Goal: Information Seeking & Learning: Learn about a topic

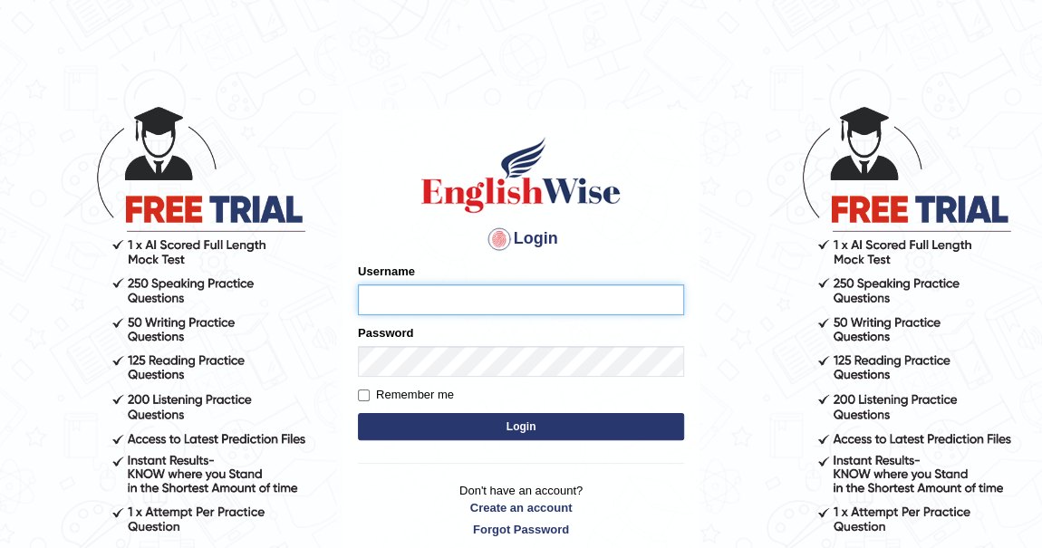
type input "khenrab"
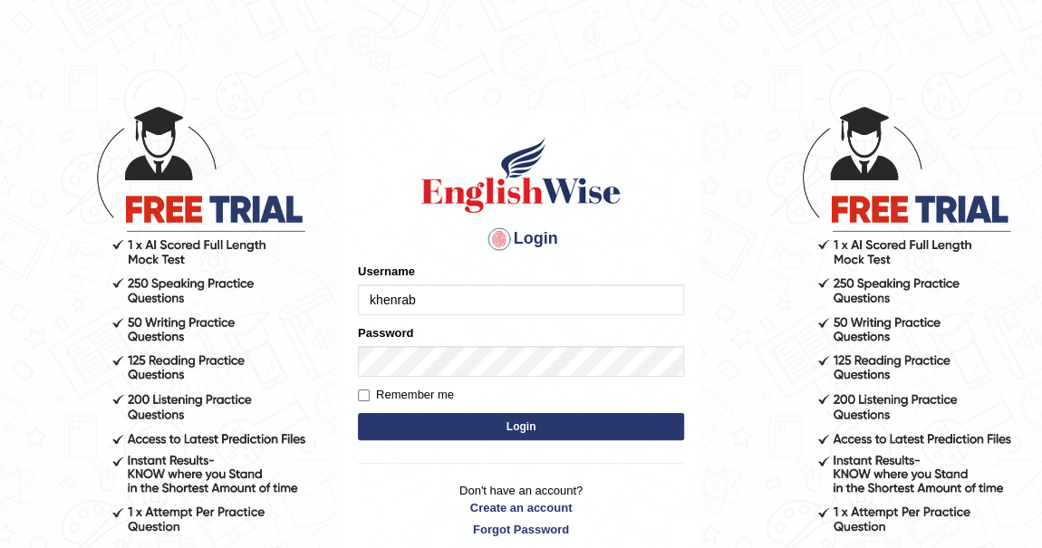
click at [525, 421] on button "Login" at bounding box center [521, 426] width 326 height 27
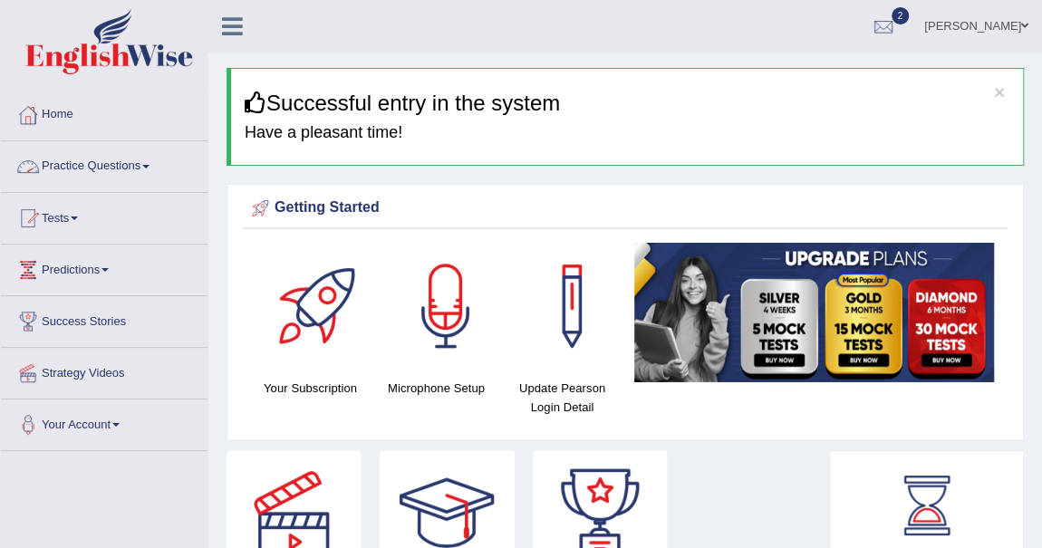
click at [134, 164] on link "Practice Questions" at bounding box center [104, 163] width 207 height 45
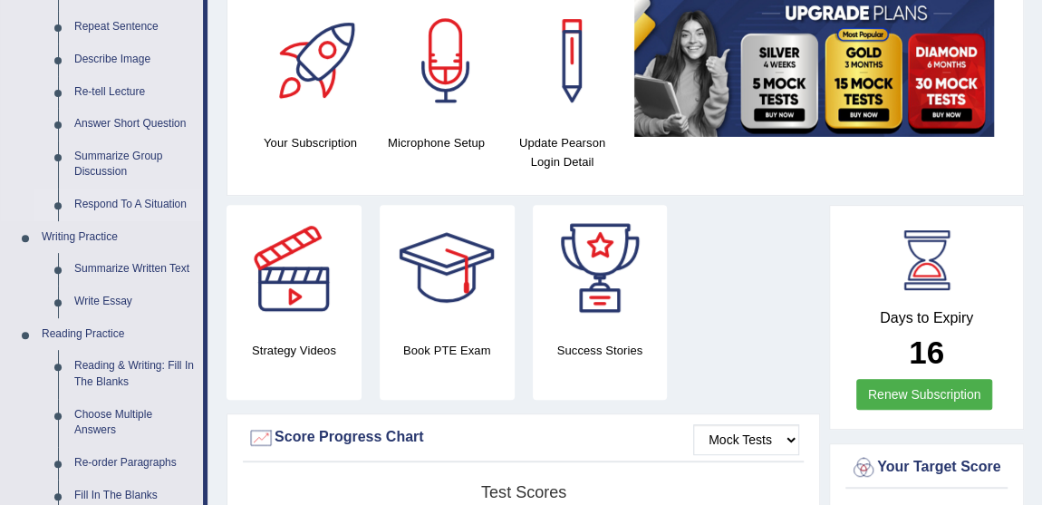
click at [180, 216] on link "Respond To A Situation" at bounding box center [134, 204] width 137 height 33
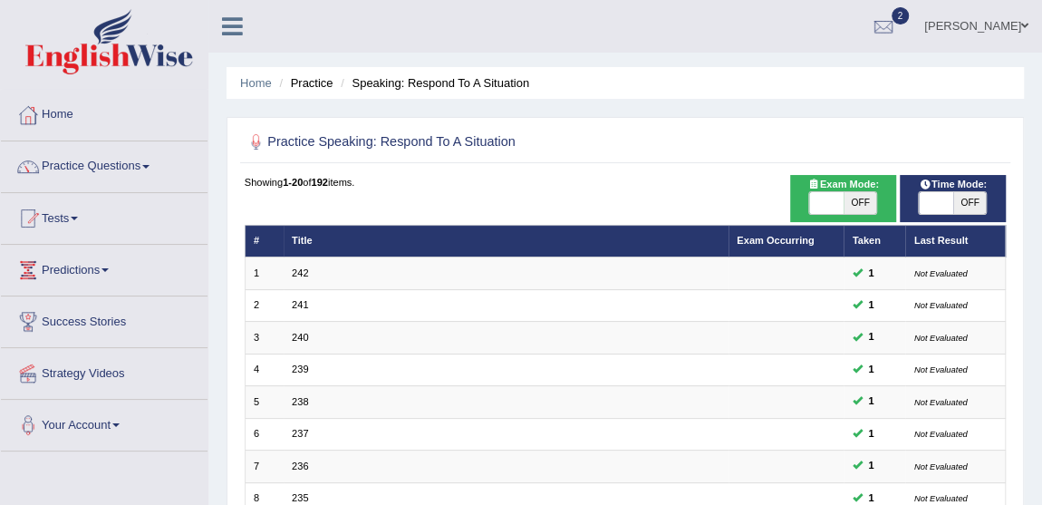
scroll to position [29, 0]
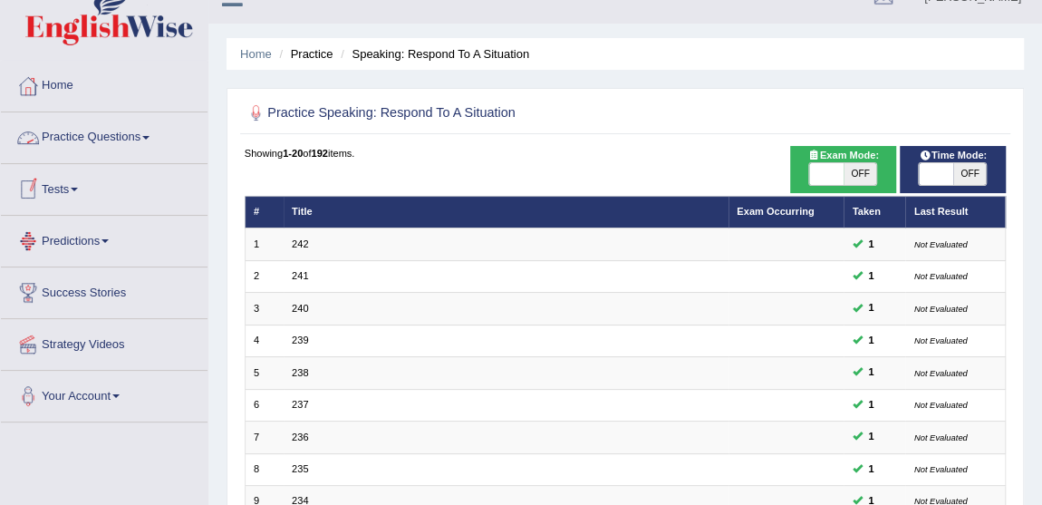
click at [146, 138] on link "Practice Questions" at bounding box center [104, 134] width 207 height 45
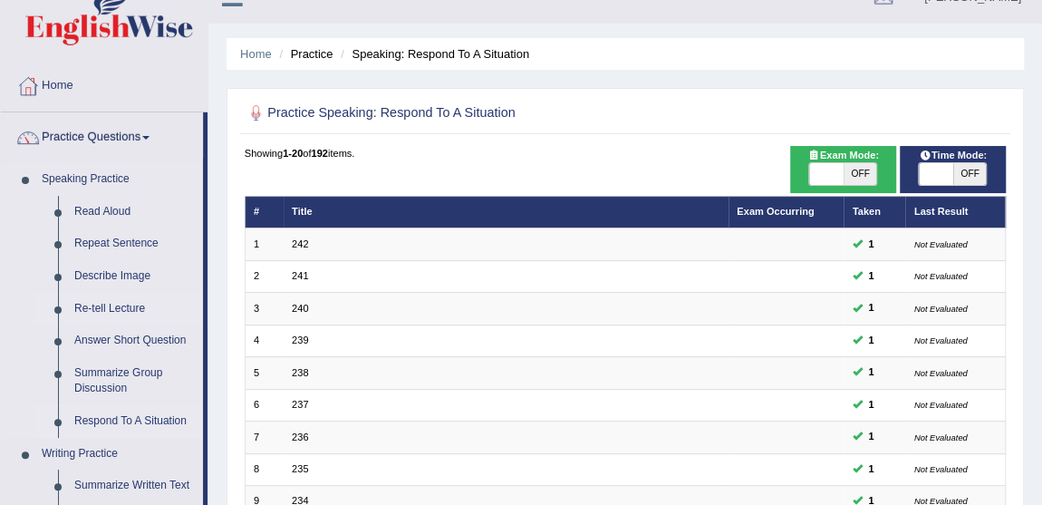
click at [113, 303] on link "Re-tell Lecture" at bounding box center [134, 309] width 137 height 33
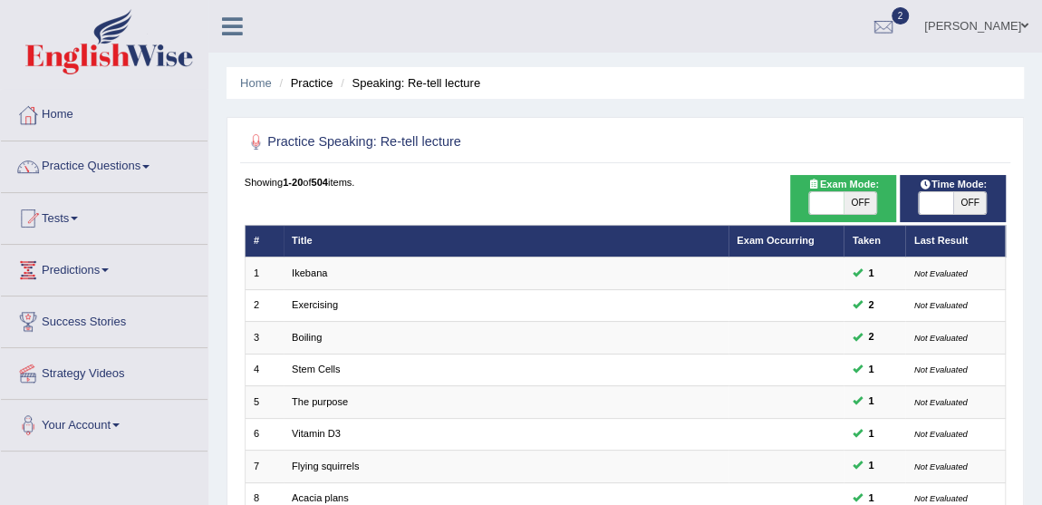
click at [150, 166] on span at bounding box center [145, 167] width 7 height 4
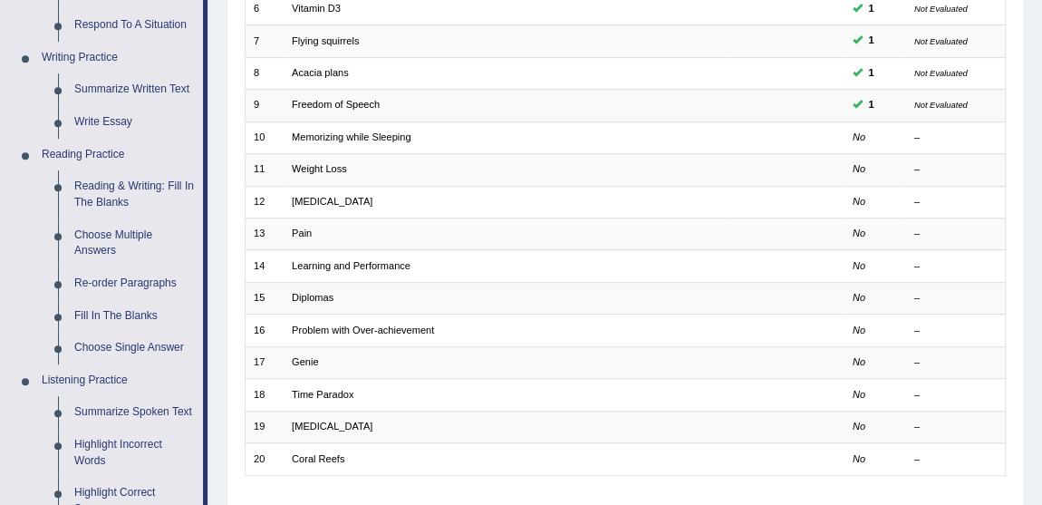
scroll to position [428, 0]
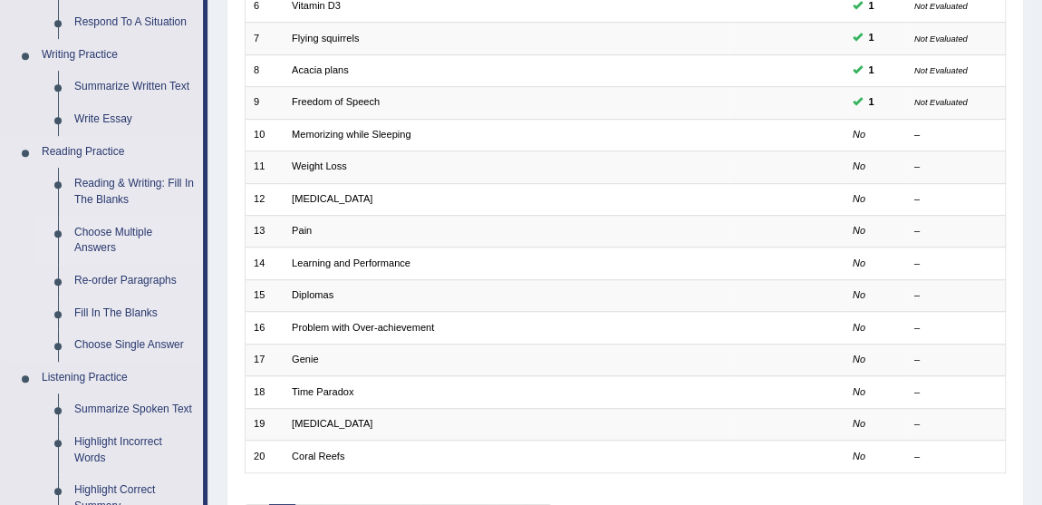
click at [128, 238] on link "Choose Multiple Answers" at bounding box center [134, 241] width 137 height 48
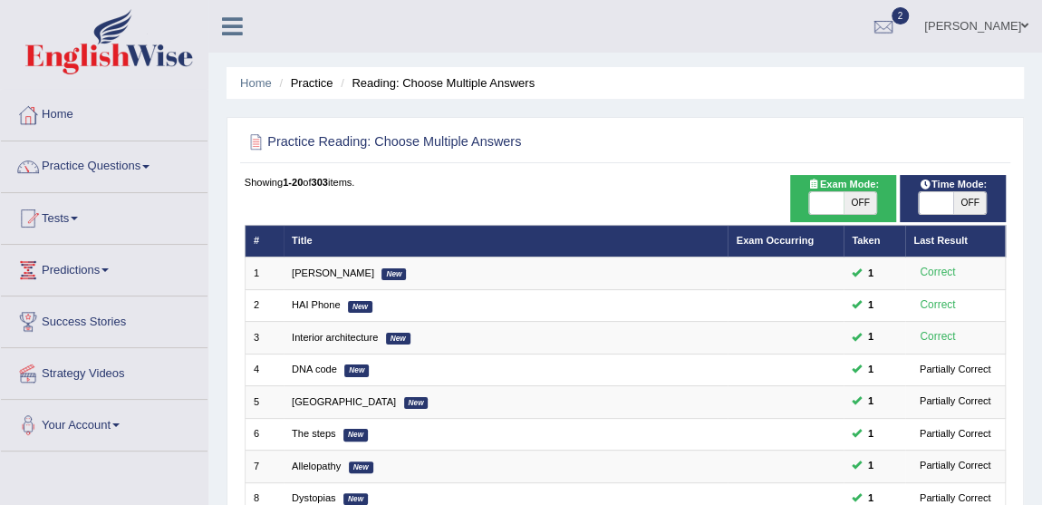
click at [150, 165] on span at bounding box center [145, 167] width 7 height 4
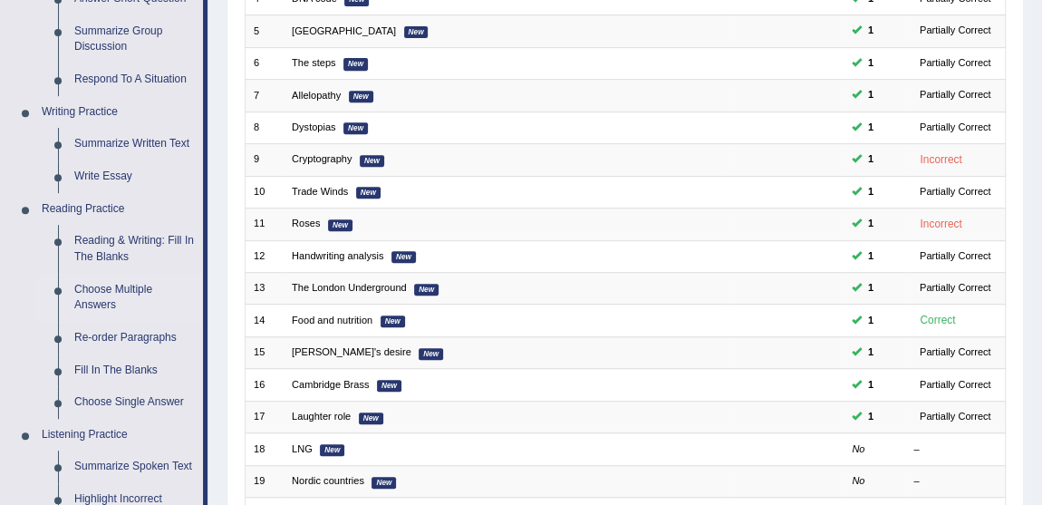
scroll to position [385, 0]
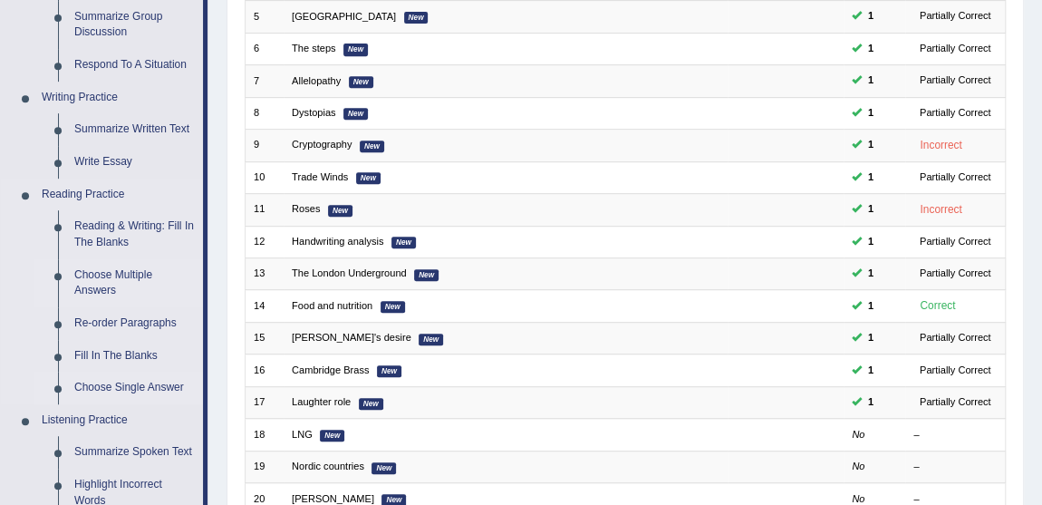
click at [150, 391] on link "Choose Single Answer" at bounding box center [134, 388] width 137 height 33
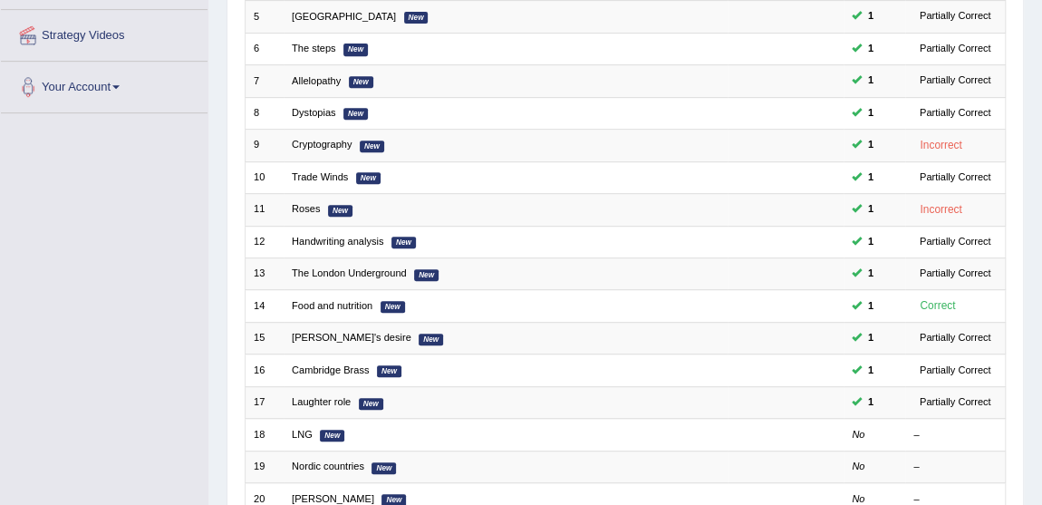
scroll to position [447, 0]
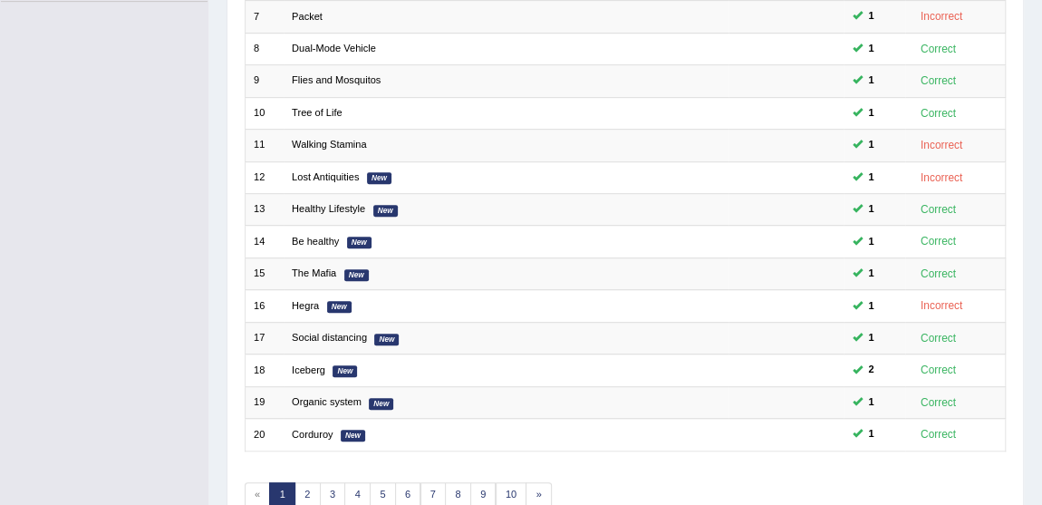
scroll to position [533, 0]
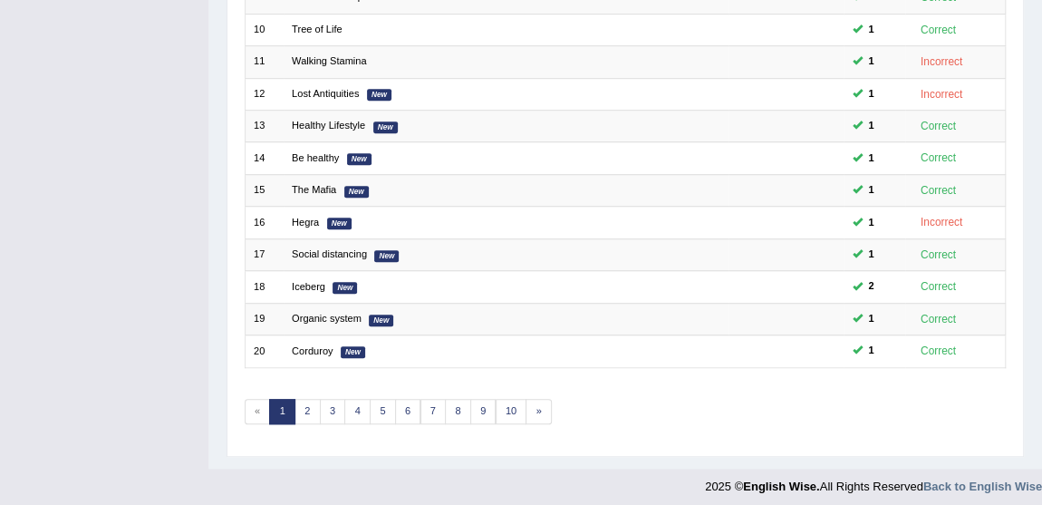
click at [997, 304] on td "Correct" at bounding box center [955, 319] width 101 height 32
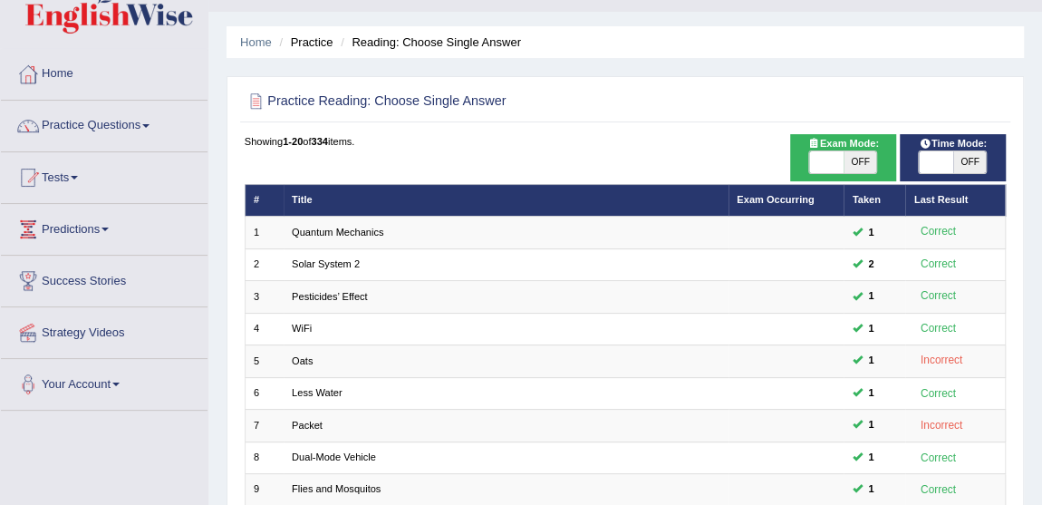
scroll to position [0, 0]
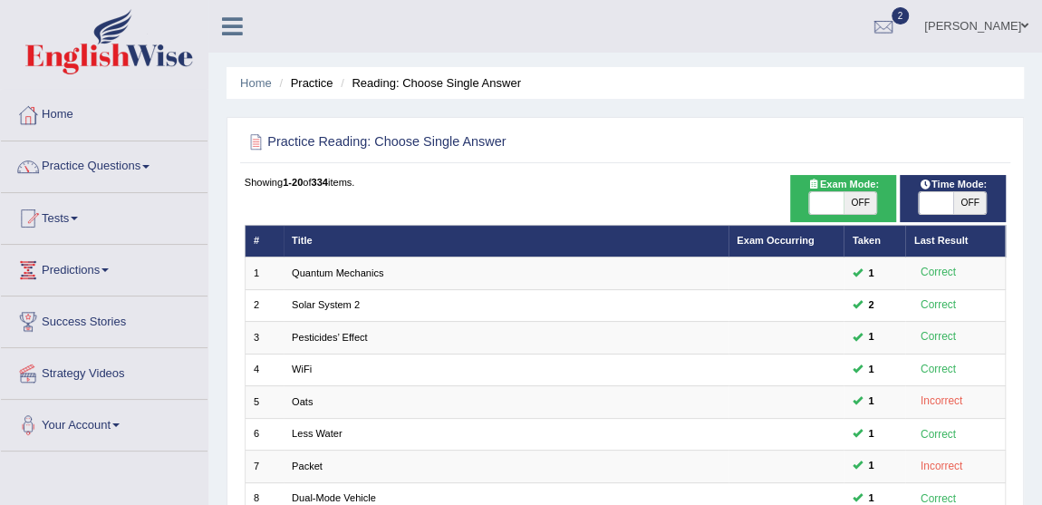
click at [150, 166] on span at bounding box center [145, 167] width 7 height 4
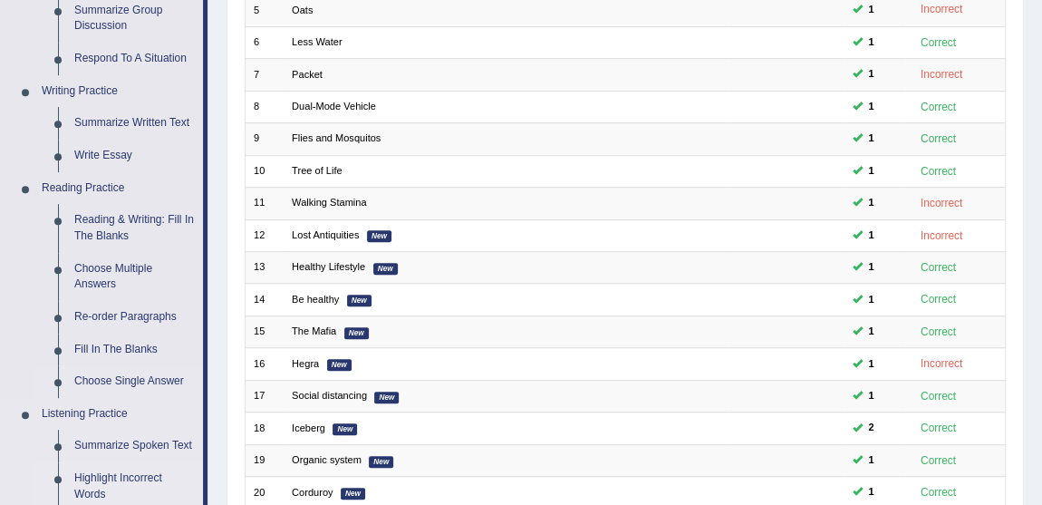
scroll to position [372, 0]
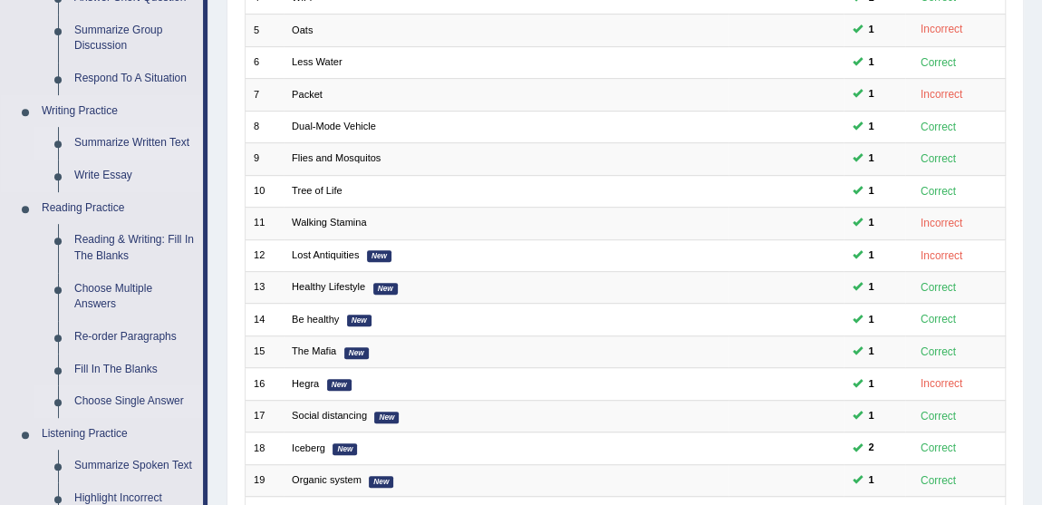
click at [132, 144] on link "Summarize Written Text" at bounding box center [134, 143] width 137 height 33
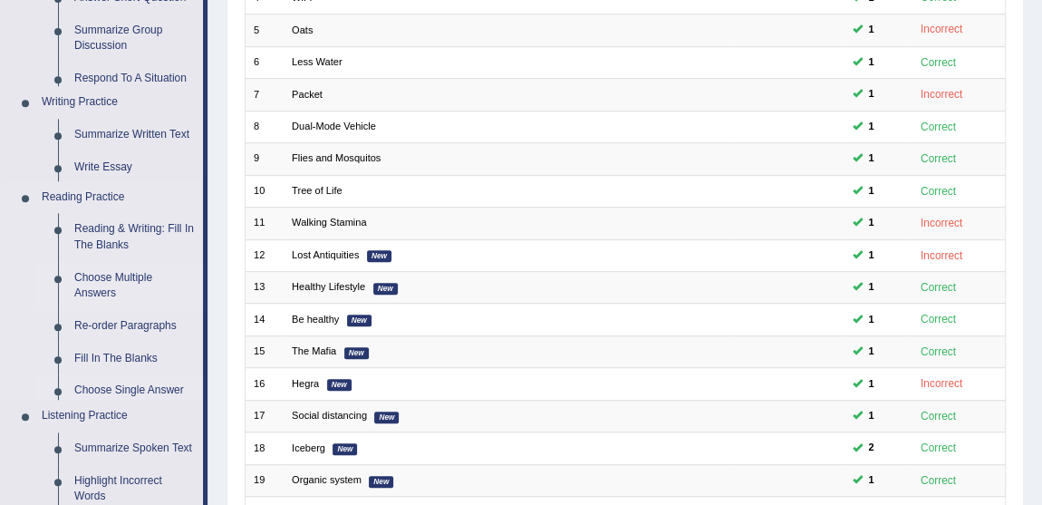
click at [132, 144] on ul "Speaking Practice Read Aloud Repeat Sentence Describe Image Re-tell Lecture Ans…" at bounding box center [102, 287] width 202 height 933
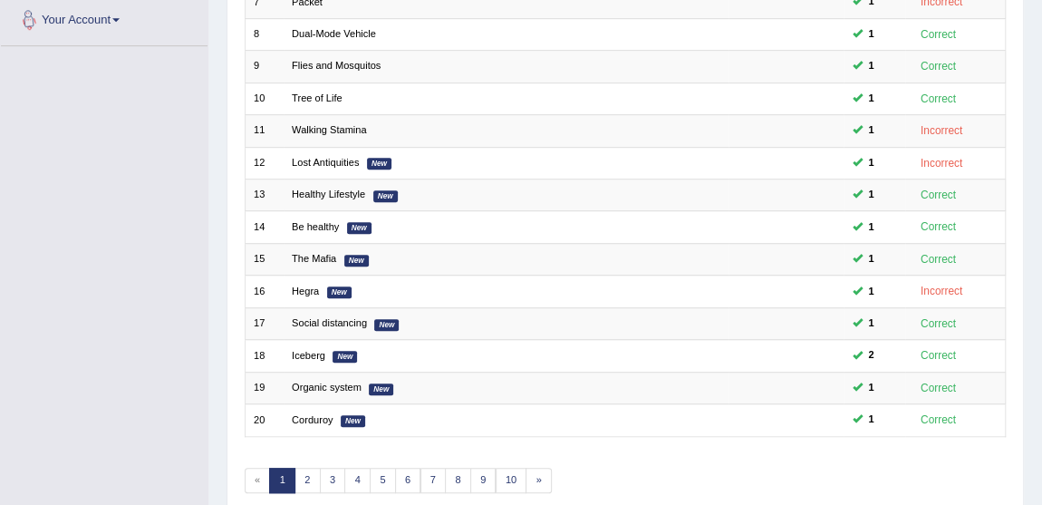
scroll to position [533, 0]
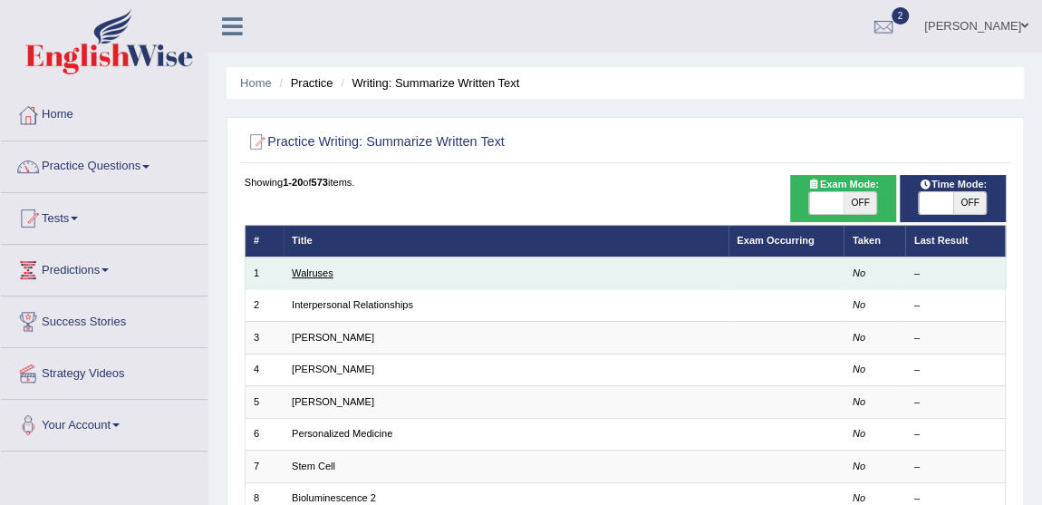
click at [311, 276] on link "Walruses" at bounding box center [313, 272] width 42 height 11
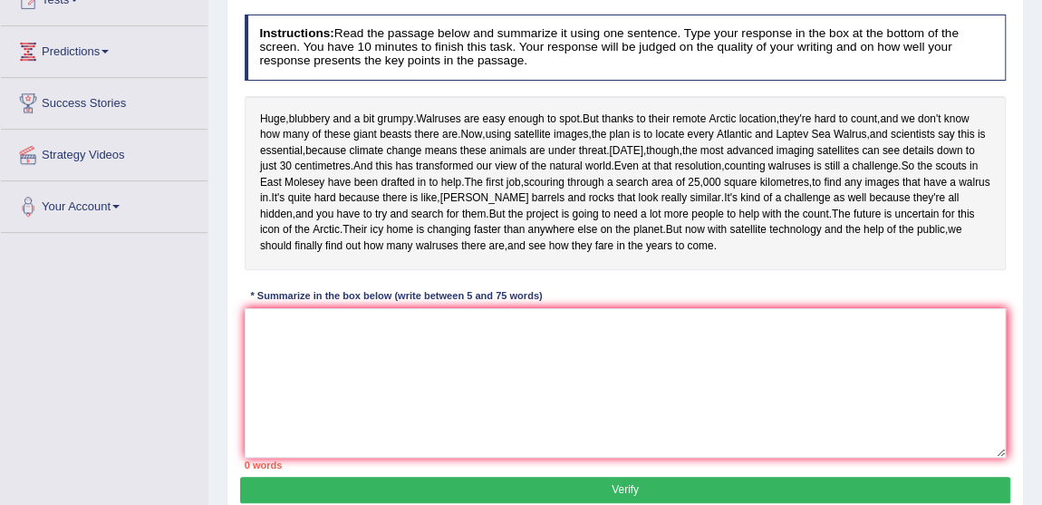
scroll to position [220, 0]
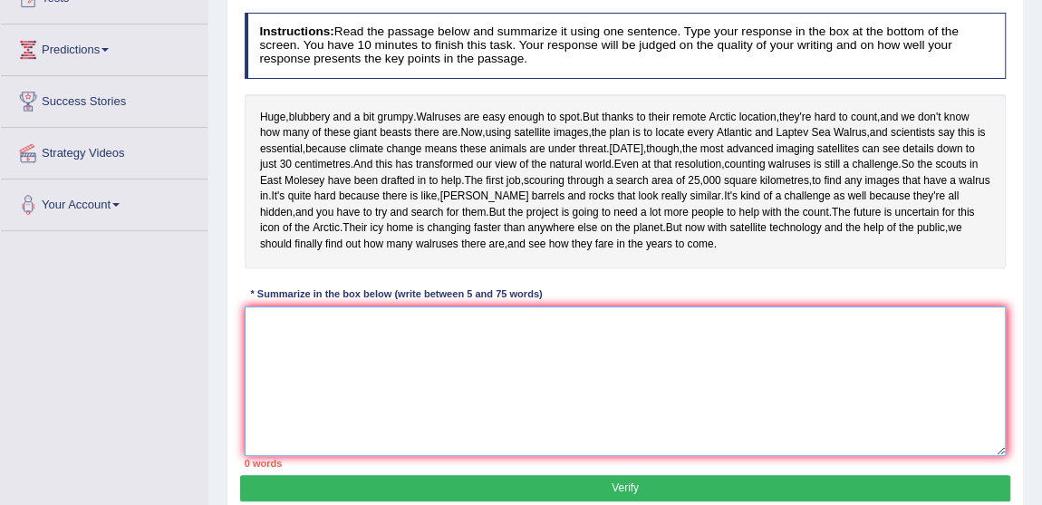
click at [446, 436] on textarea at bounding box center [626, 381] width 762 height 150
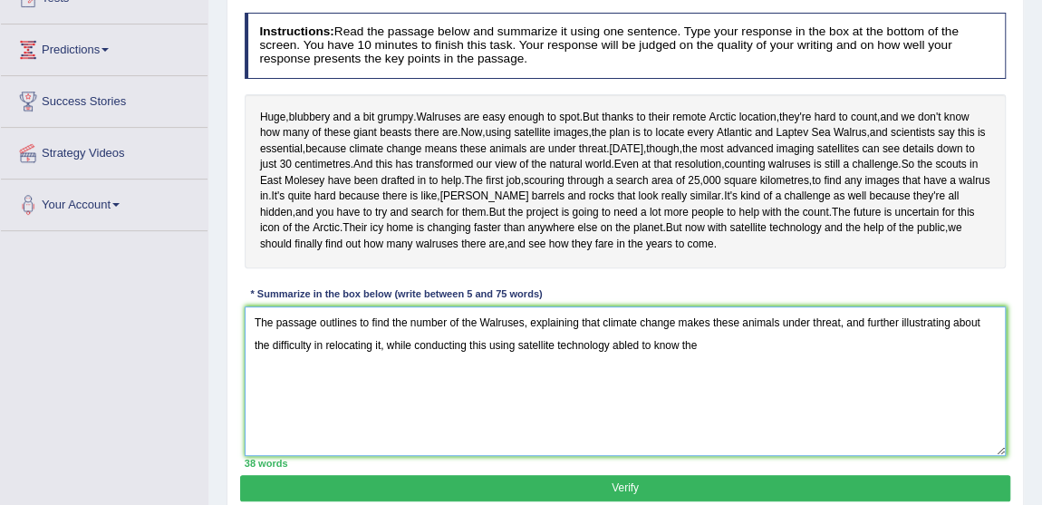
click at [638, 407] on textarea "The passage outlines to find the number of the Walruses, explaining that climat…" at bounding box center [626, 381] width 762 height 150
click at [710, 403] on textarea "The passage outlines to find the number of the Walruses, explaining that climat…" at bounding box center [626, 381] width 762 height 150
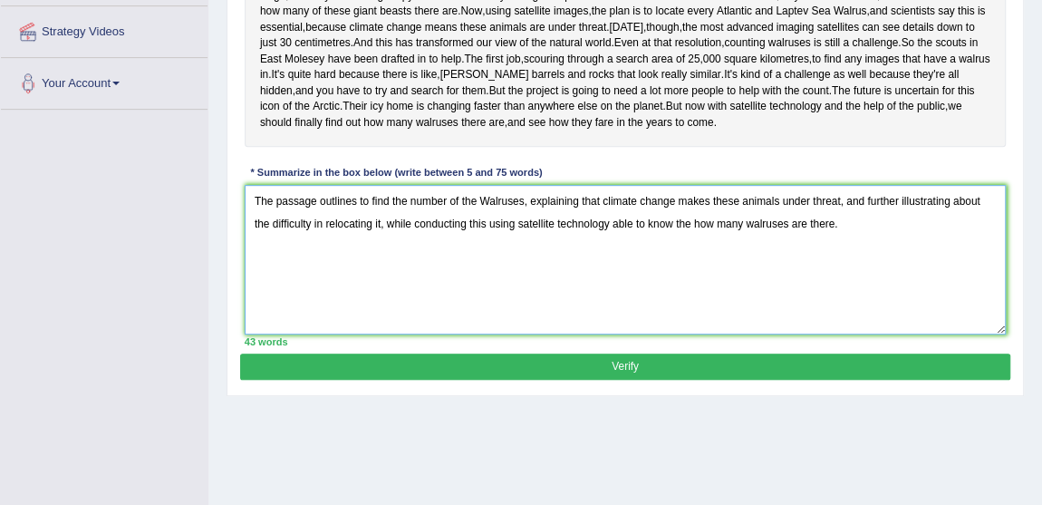
scroll to position [346, 0]
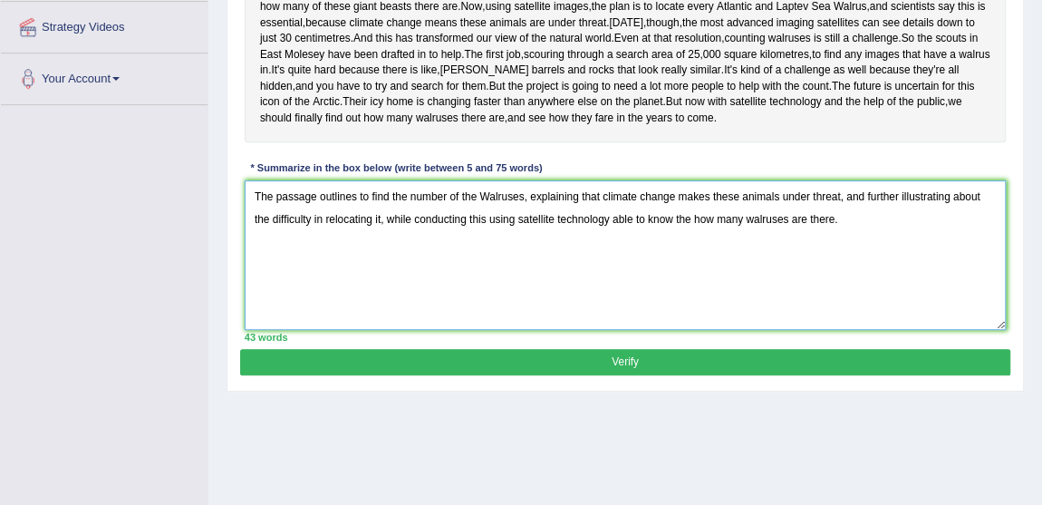
click at [611, 281] on textarea "The passage outlines to find the number of the Walruses, explaining that climat…" at bounding box center [626, 255] width 762 height 150
click at [698, 260] on textarea "The passage outlines to find the number of the Walruses, explaining that climat…" at bounding box center [626, 255] width 762 height 150
click at [821, 330] on textarea "The passage outlines to find the number of the Walruses, explaining that climat…" at bounding box center [626, 255] width 762 height 150
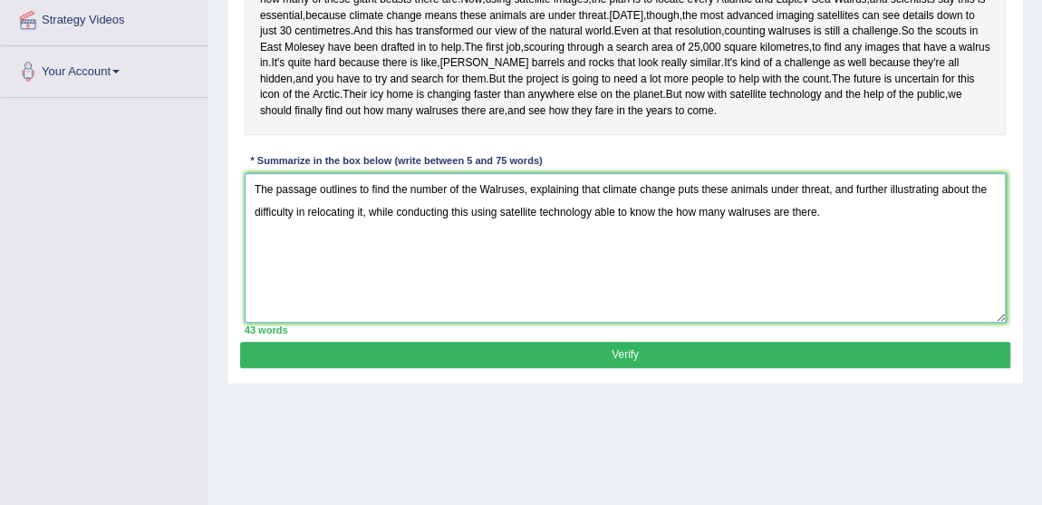
scroll to position [347, 0]
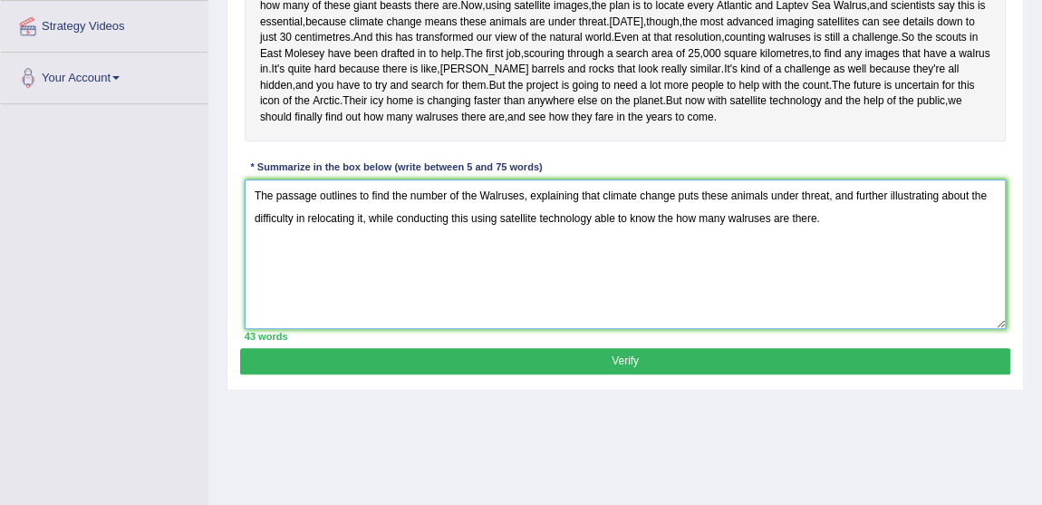
click at [361, 284] on textarea "The passage outlines to find the number of the Walruses, explaining that climat…" at bounding box center [626, 254] width 762 height 150
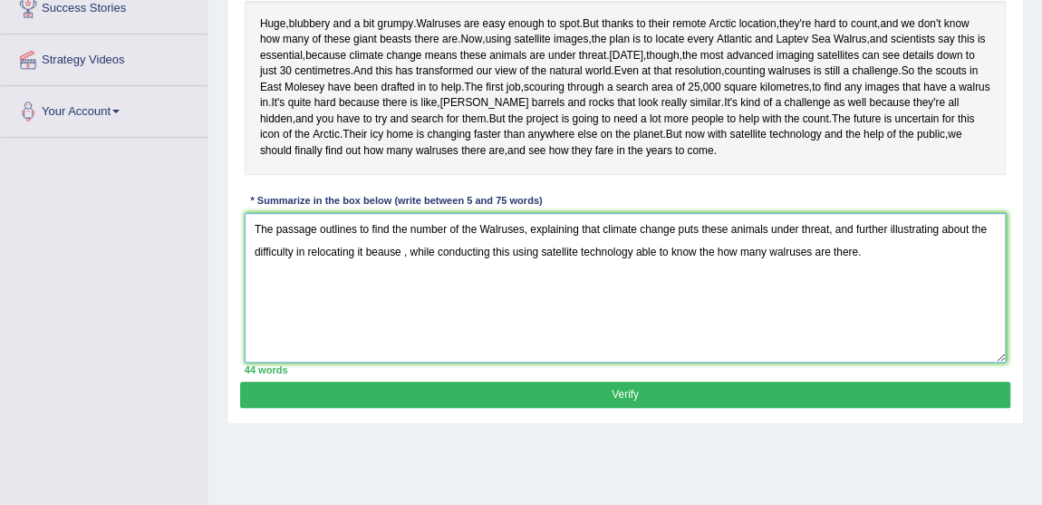
scroll to position [311, 0]
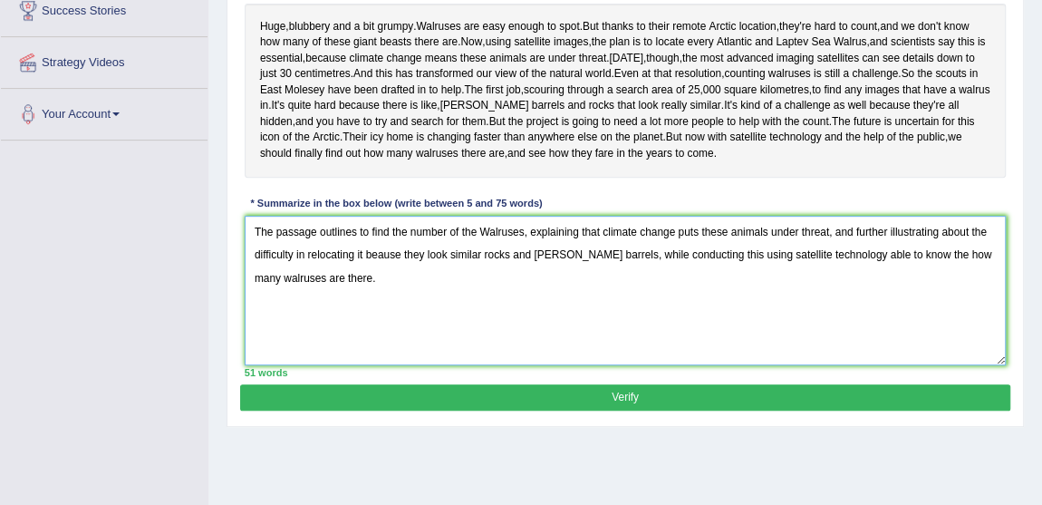
click at [483, 316] on textarea "The passage outlines to find the number of the Walruses, explaining that climat…" at bounding box center [626, 291] width 762 height 150
click at [836, 318] on textarea "The passage outlines to find the number of the Walruses, explaining that climat…" at bounding box center [626, 291] width 762 height 150
click at [855, 316] on textarea "The passage outlines to find the number of the Walruses, explaining that climat…" at bounding box center [626, 291] width 762 height 150
click at [960, 315] on textarea "The passage outlines to find the number of the Walruses, explaining that climat…" at bounding box center [626, 291] width 762 height 150
click at [903, 365] on textarea "The passage outlines to find the number of the Walruses, explaining that climat…" at bounding box center [626, 291] width 762 height 150
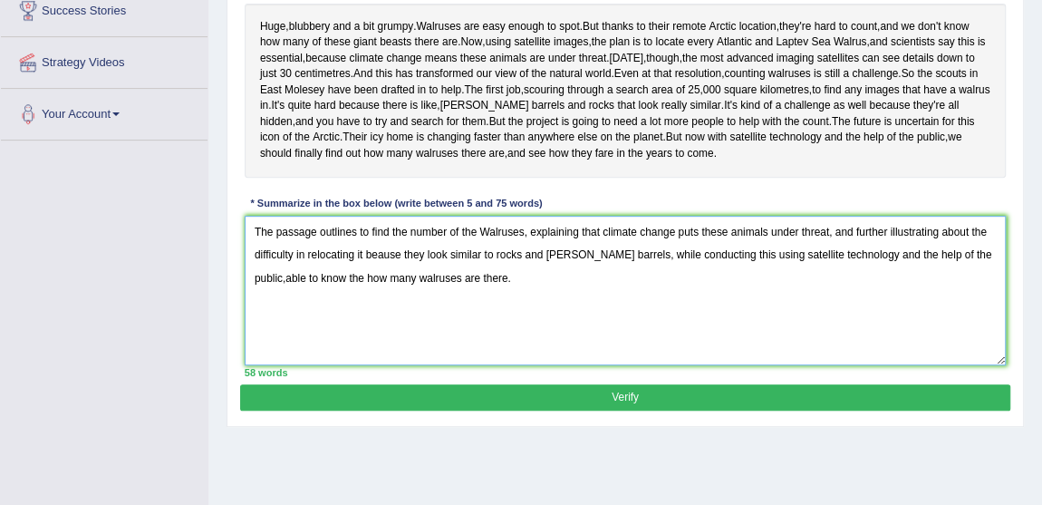
click at [960, 317] on textarea "The passage outlines to find the number of the Walruses, explaining that climat…" at bounding box center [626, 291] width 762 height 150
click at [609, 365] on textarea "The passage outlines to find the number of the Walruses, explaining that climat…" at bounding box center [626, 291] width 762 height 150
click at [293, 338] on textarea "The passage outlines to find the number of the Walruses, explaining that climat…" at bounding box center [626, 291] width 762 height 150
click at [297, 341] on textarea "The passage outlines to find the number of the Walruses, explaining that climat…" at bounding box center [626, 291] width 762 height 150
click at [259, 365] on textarea "The passage outlines to find the number of the Walruses, explaining that climat…" at bounding box center [626, 291] width 762 height 150
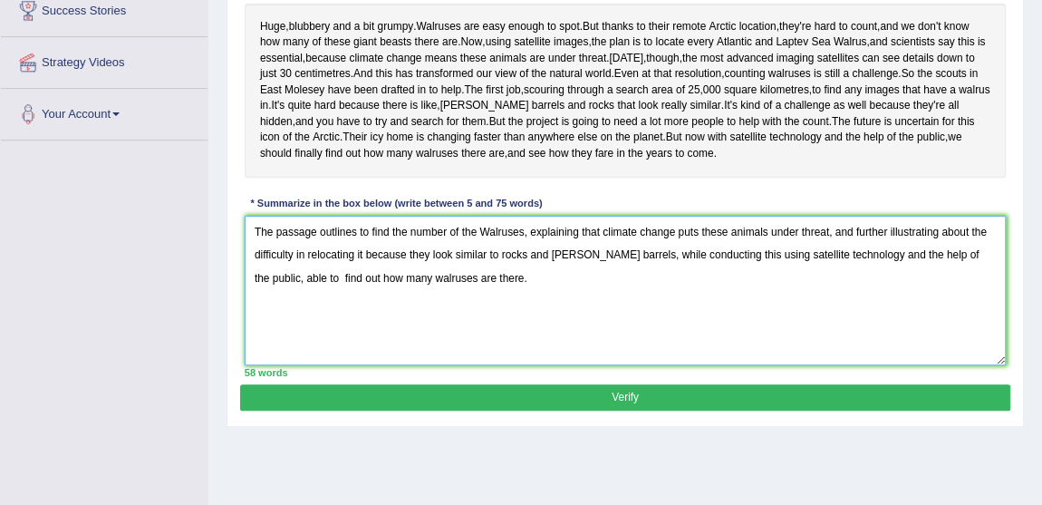
click at [518, 365] on textarea "The passage outlines to find the number of the Walruses, explaining that climat…" at bounding box center [626, 291] width 762 height 150
click at [269, 342] on textarea "The passage outlines to find the number of the Walruses, explaining that climat…" at bounding box center [626, 291] width 762 height 150
click at [579, 365] on textarea "The passage outlines to find the number of the Walruses, explaining that climat…" at bounding box center [626, 291] width 762 height 150
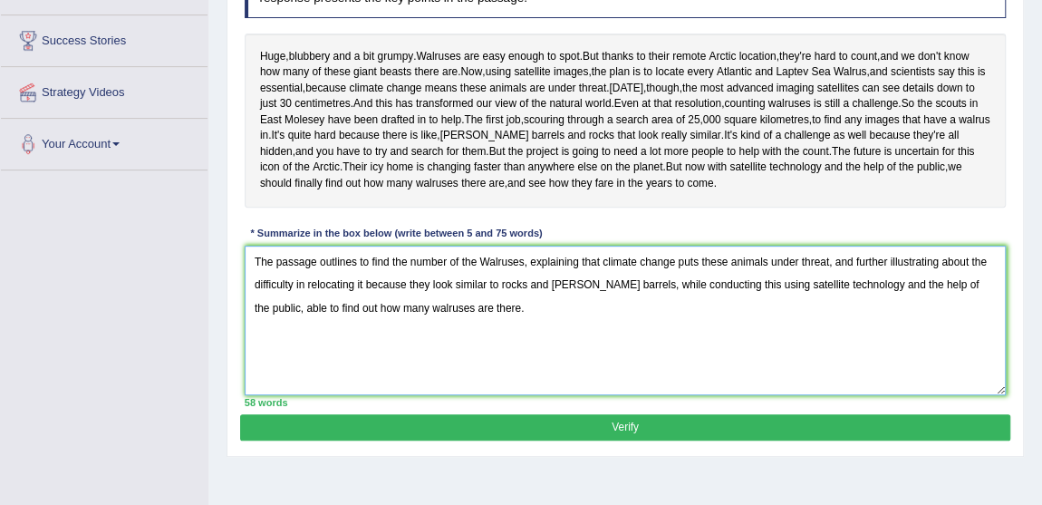
scroll to position [284, 0]
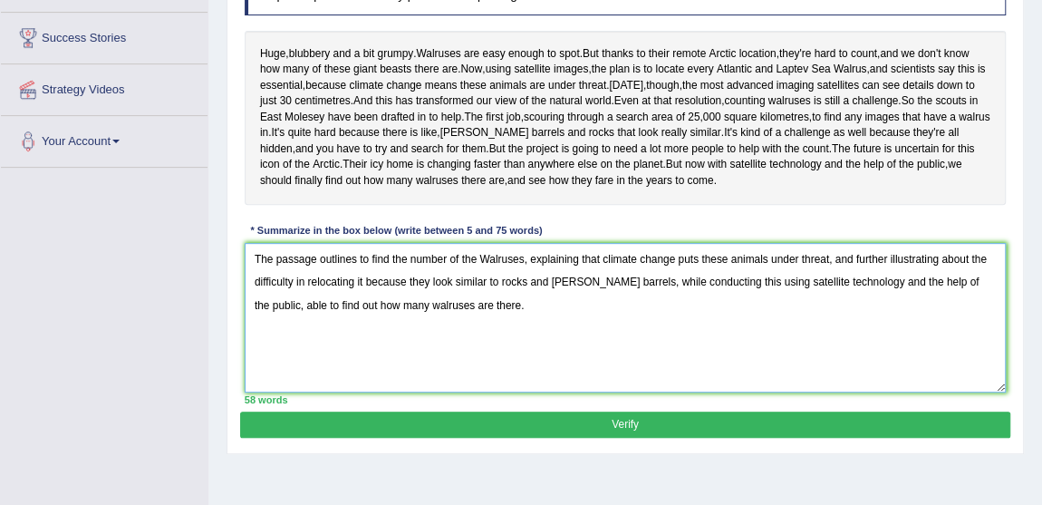
click at [970, 318] on textarea "The passage outlines to find the number of the Walruses, explaining that climat…" at bounding box center [626, 318] width 762 height 150
click at [986, 321] on textarea "The passage outlines to find the number of the Walruses, explaining that climat…" at bounding box center [626, 318] width 762 height 150
click at [507, 346] on textarea "The passage outlines to find the number of the Walruses, explaining that climat…" at bounding box center [626, 318] width 762 height 150
click at [700, 392] on textarea "The passage outlines to find the number of the Walruses, explaining that climat…" at bounding box center [626, 318] width 762 height 150
click at [833, 343] on textarea "The passage outlines to find the number of the Walruses, explaining that climat…" at bounding box center [626, 318] width 762 height 150
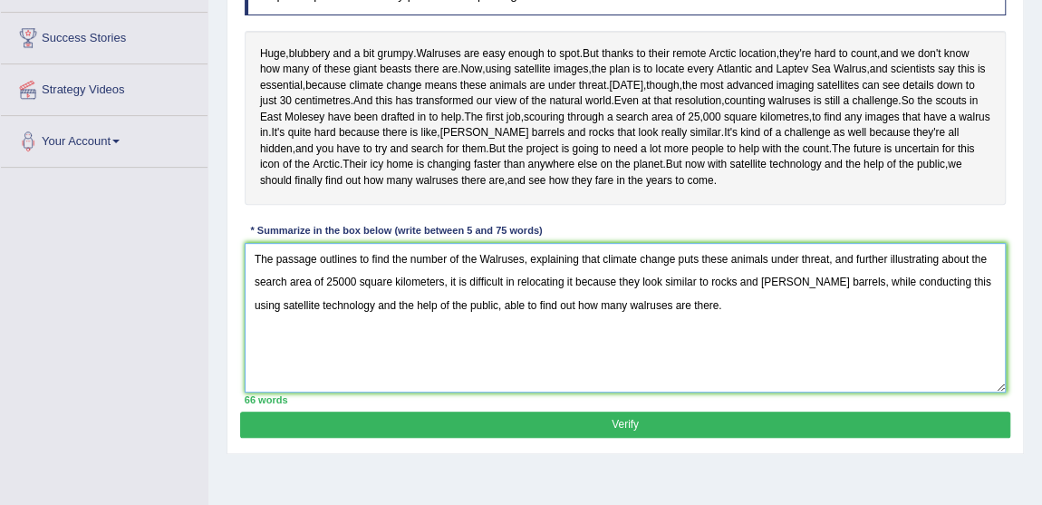
click at [568, 366] on textarea "The passage outlines to find the number of the Walruses, explaining that climat…" at bounding box center [626, 318] width 762 height 150
click at [734, 392] on textarea "The passage outlines to find the number of the Walruses, explaining that climat…" at bounding box center [626, 318] width 762 height 150
type textarea "The passage outlines to find the number of the Walruses, explaining that climat…"
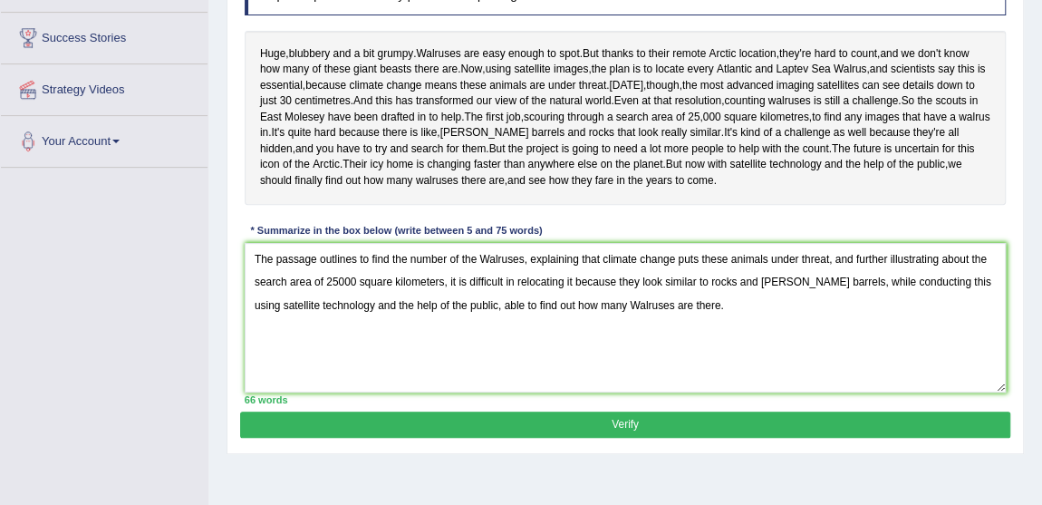
click at [646, 438] on button "Verify" at bounding box center [624, 424] width 769 height 26
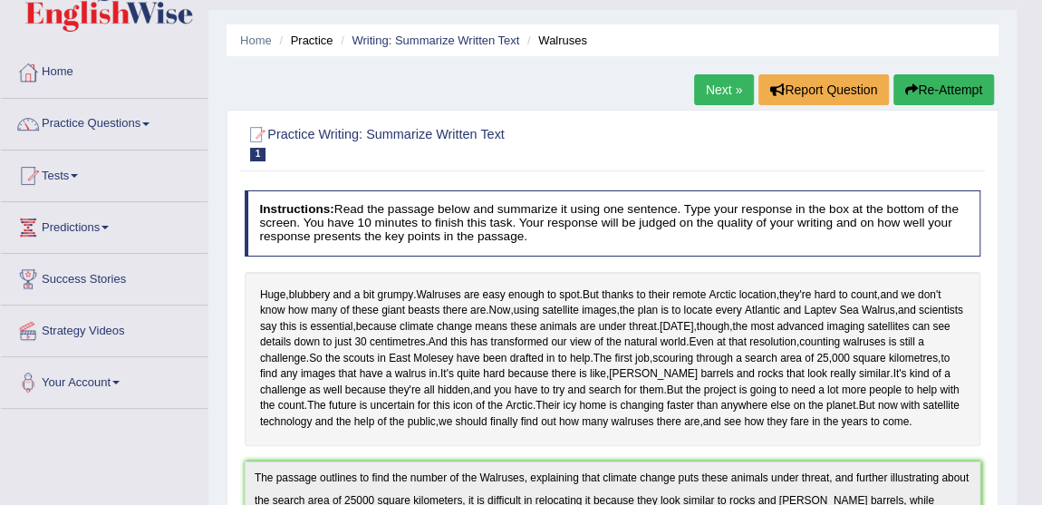
scroll to position [39, 0]
